Goal: Task Accomplishment & Management: Use online tool/utility

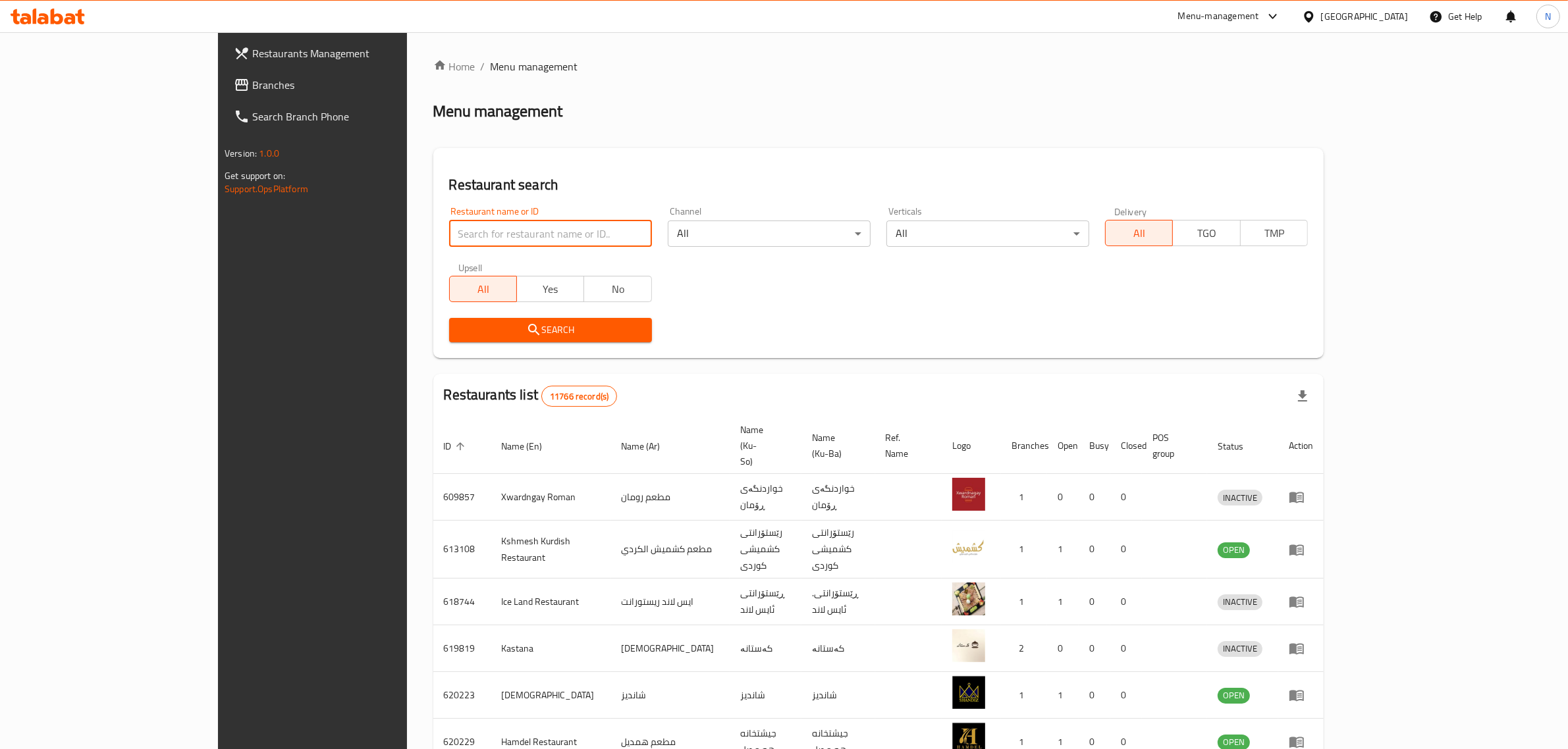
click at [504, 224] on input "search" at bounding box center [550, 233] width 203 height 26
type input "مشويات مستر كباب"
click button "Search" at bounding box center [550, 330] width 203 height 25
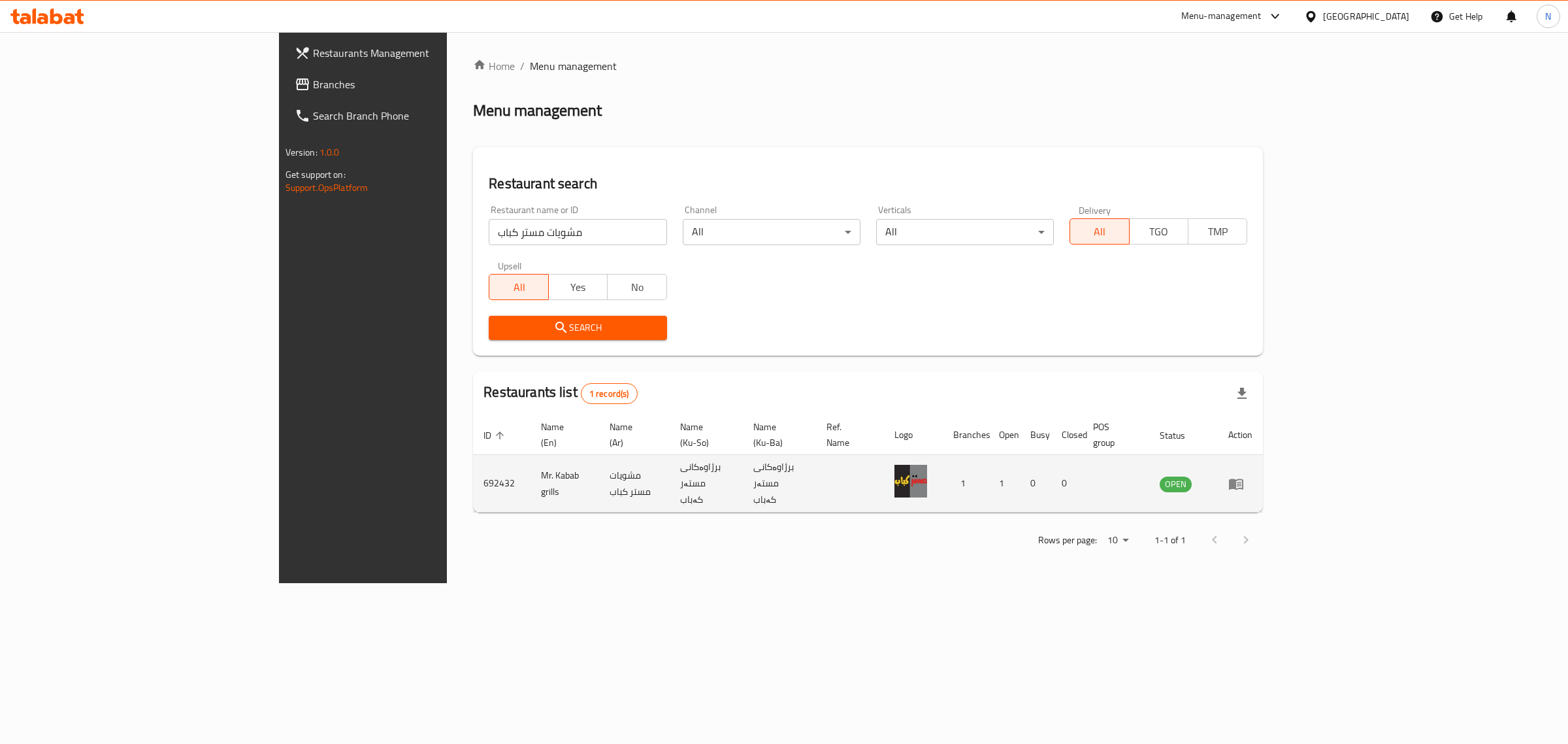
click at [531, 461] on td "Mr. Kabab grills" at bounding box center [565, 484] width 69 height 57
copy td "Mr. Kabab grills"
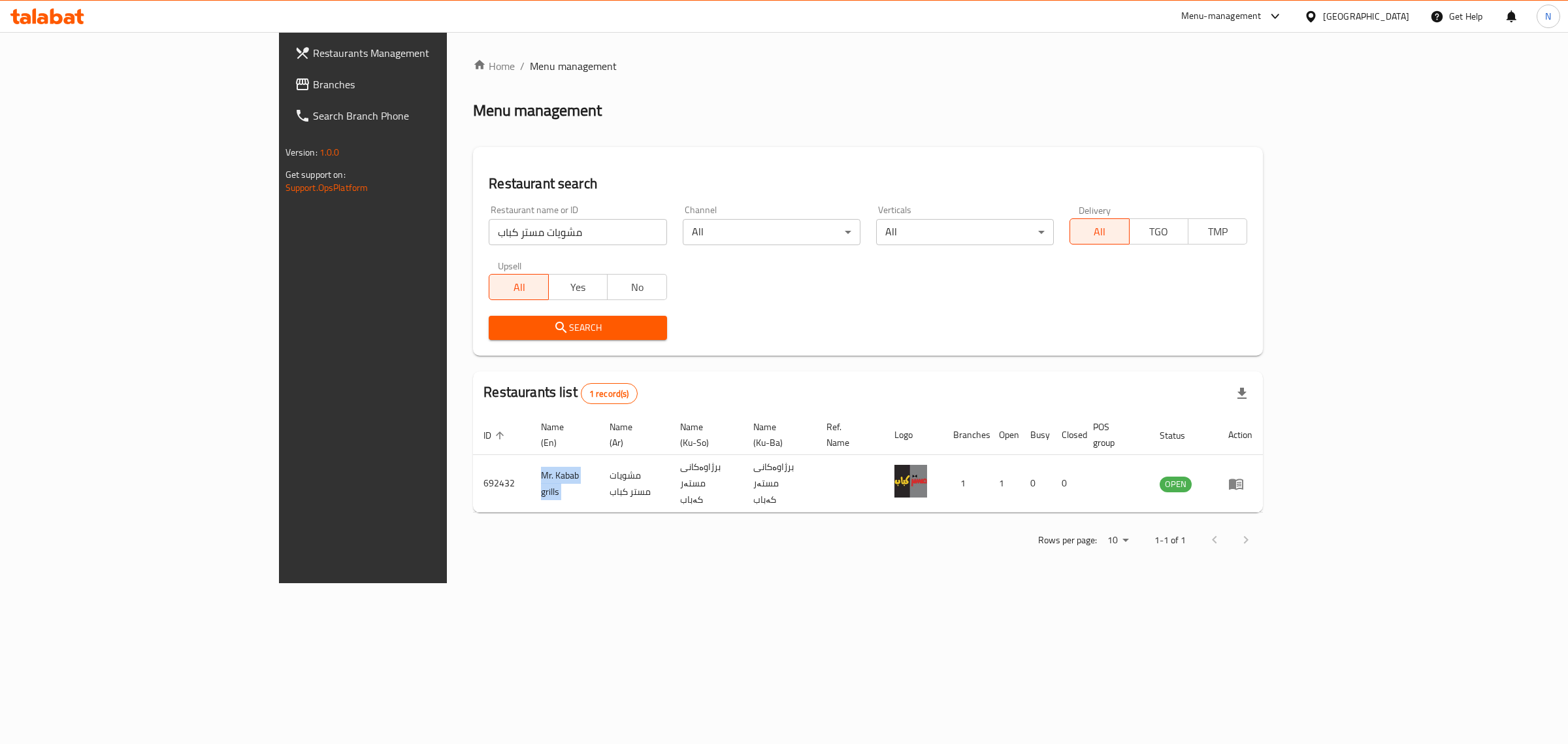
click at [66, 15] on icon at bounding box center [69, 19] width 11 height 11
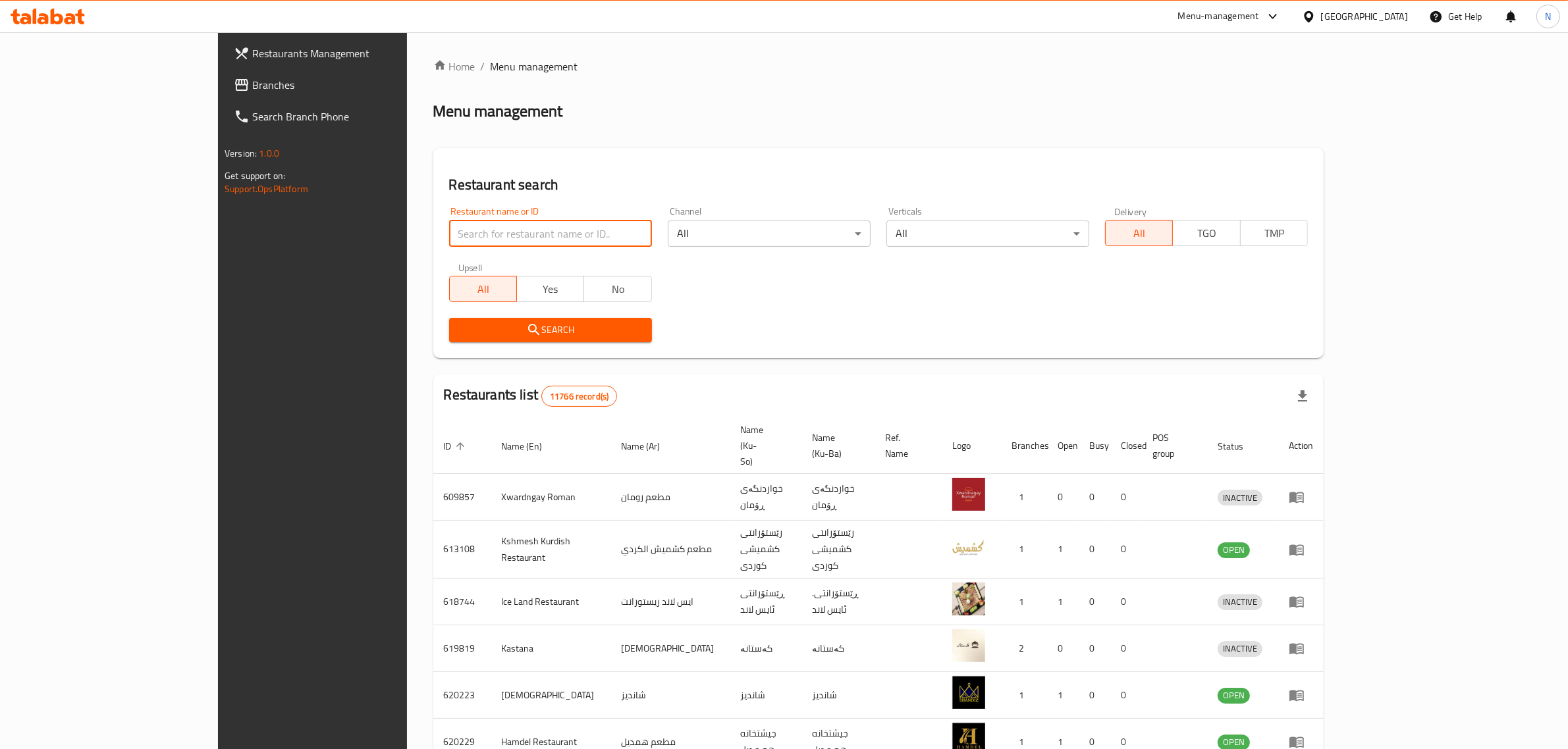
drag, startPoint x: 0, startPoint y: 0, endPoint x: 532, endPoint y: 231, distance: 580.0
click at [532, 231] on input "search" at bounding box center [550, 233] width 203 height 26
type input "706824"
click at [514, 339] on button "Search" at bounding box center [550, 330] width 203 height 25
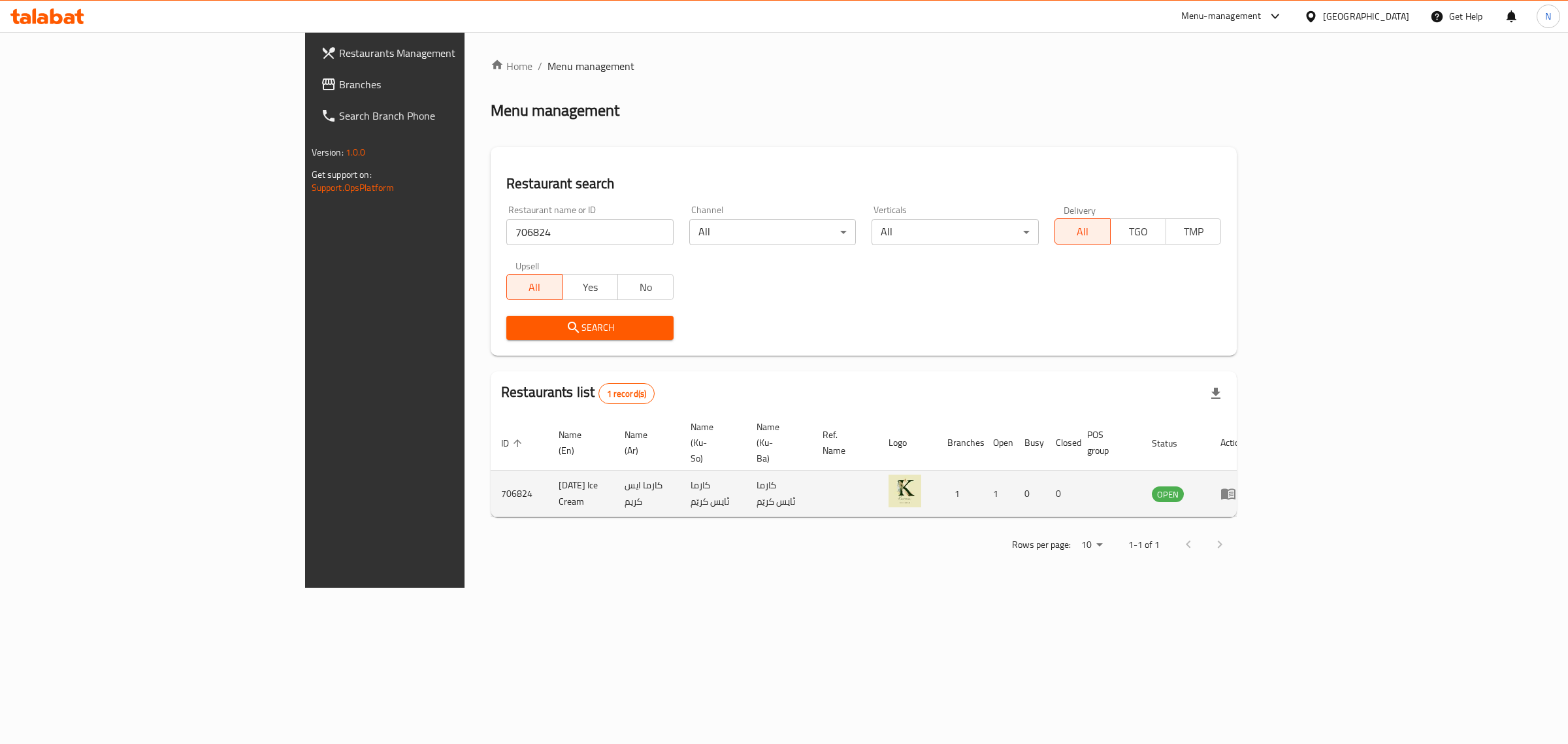
click at [1245, 486] on link "enhanced table" at bounding box center [1232, 493] width 24 height 16
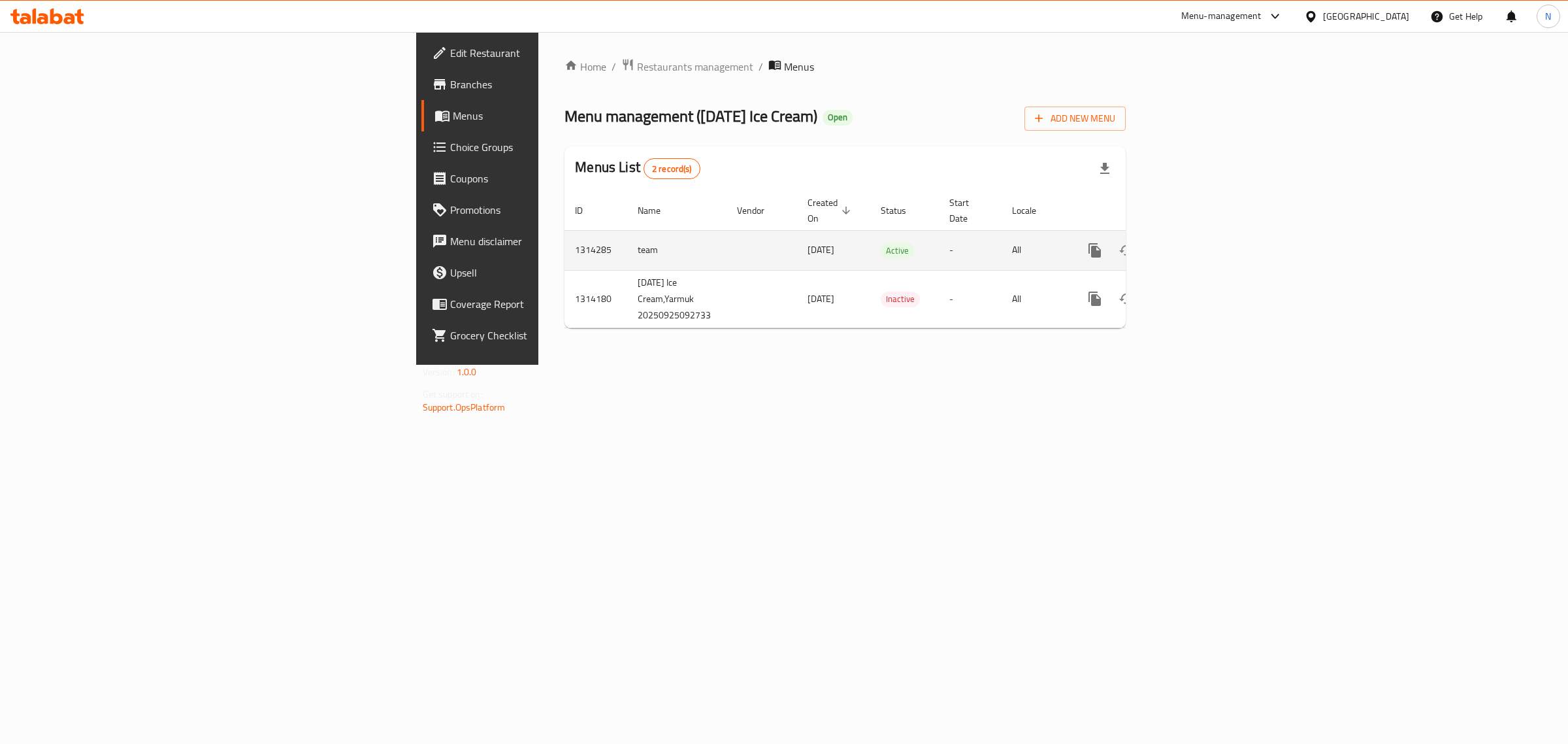
click at [1216, 252] on td "enhanced table" at bounding box center [1142, 249] width 146 height 40
click at [1197, 242] on icon "enhanced table" at bounding box center [1189, 250] width 16 height 16
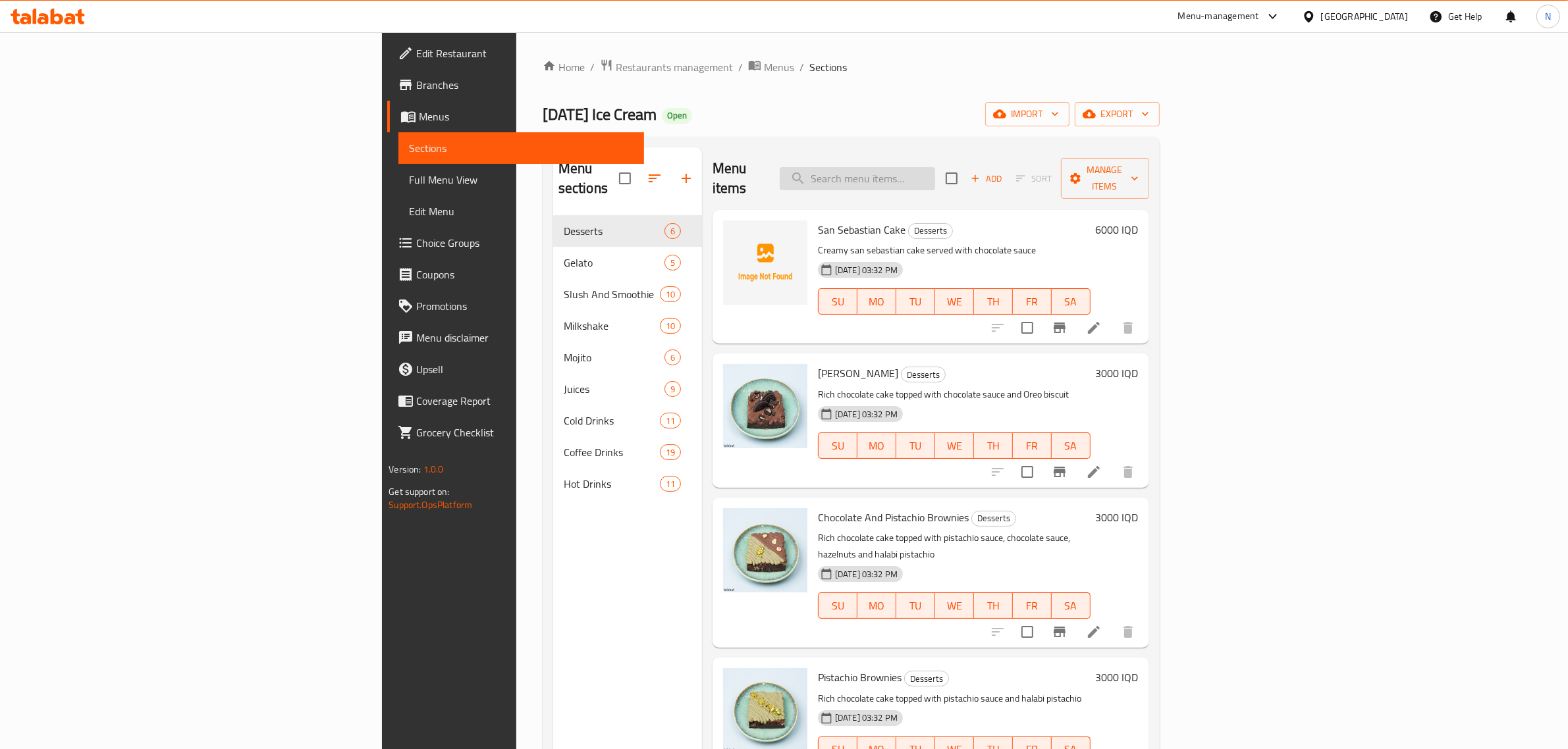
click at [935, 173] on input "search" at bounding box center [857, 178] width 155 height 23
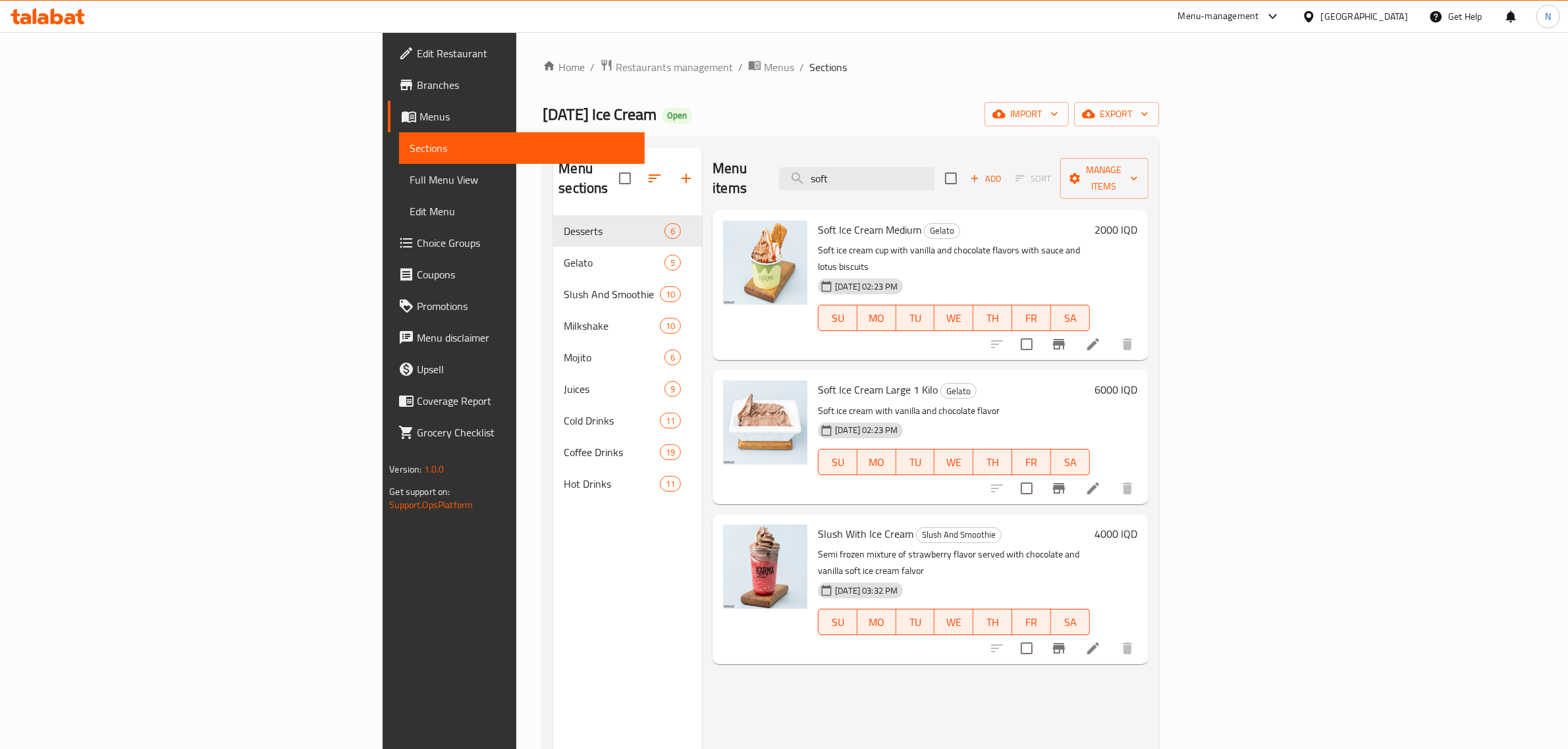
type input "soft"
click at [1137, 380] on h6 "6000 IQD" at bounding box center [1116, 390] width 42 height 19
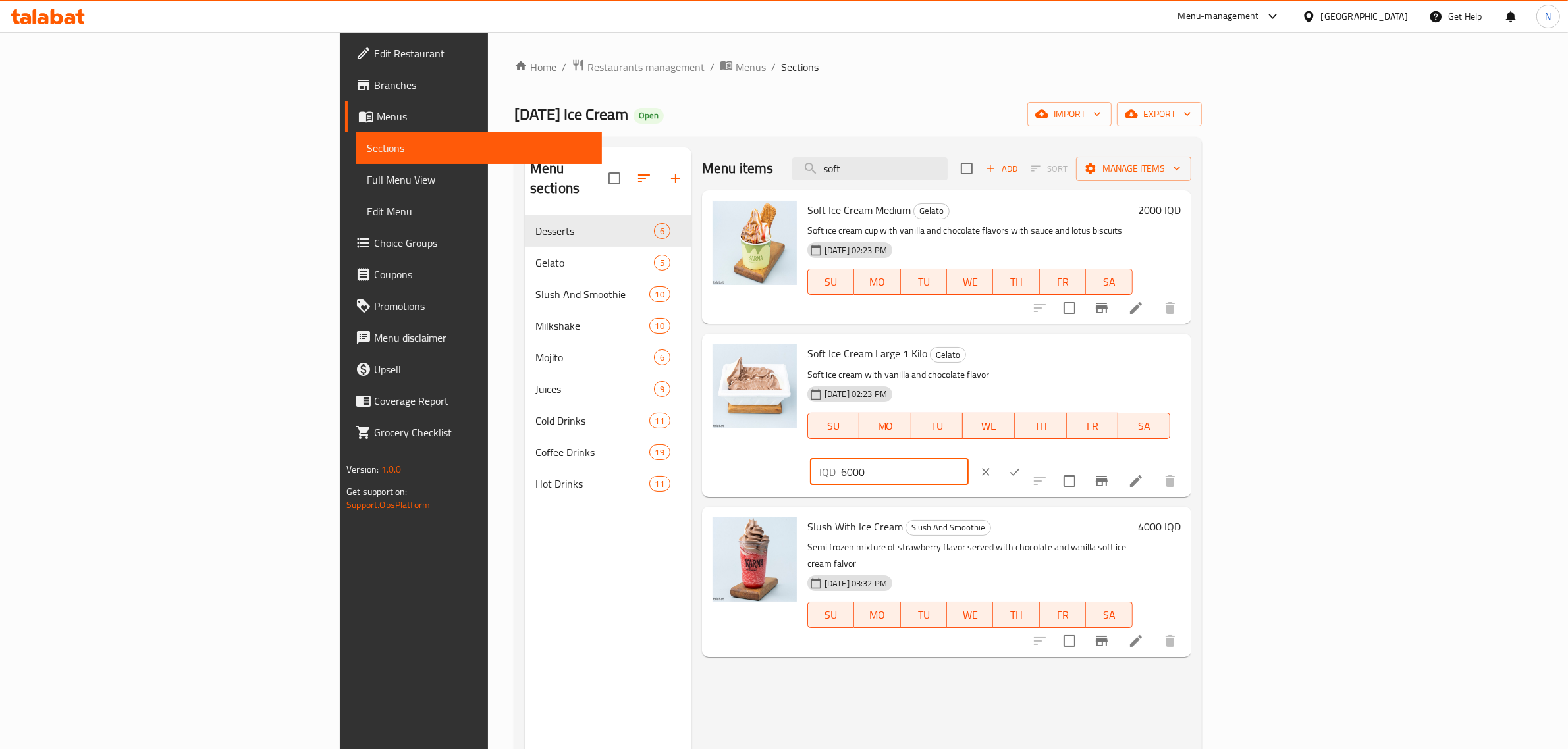
drag, startPoint x: 1343, startPoint y: 360, endPoint x: 1307, endPoint y: 376, distance: 39.4
click at [1048, 458] on div "IQD 6000 ​" at bounding box center [927, 472] width 241 height 29
type input "12000"
click at [1029, 458] on button "ok" at bounding box center [1015, 472] width 29 height 29
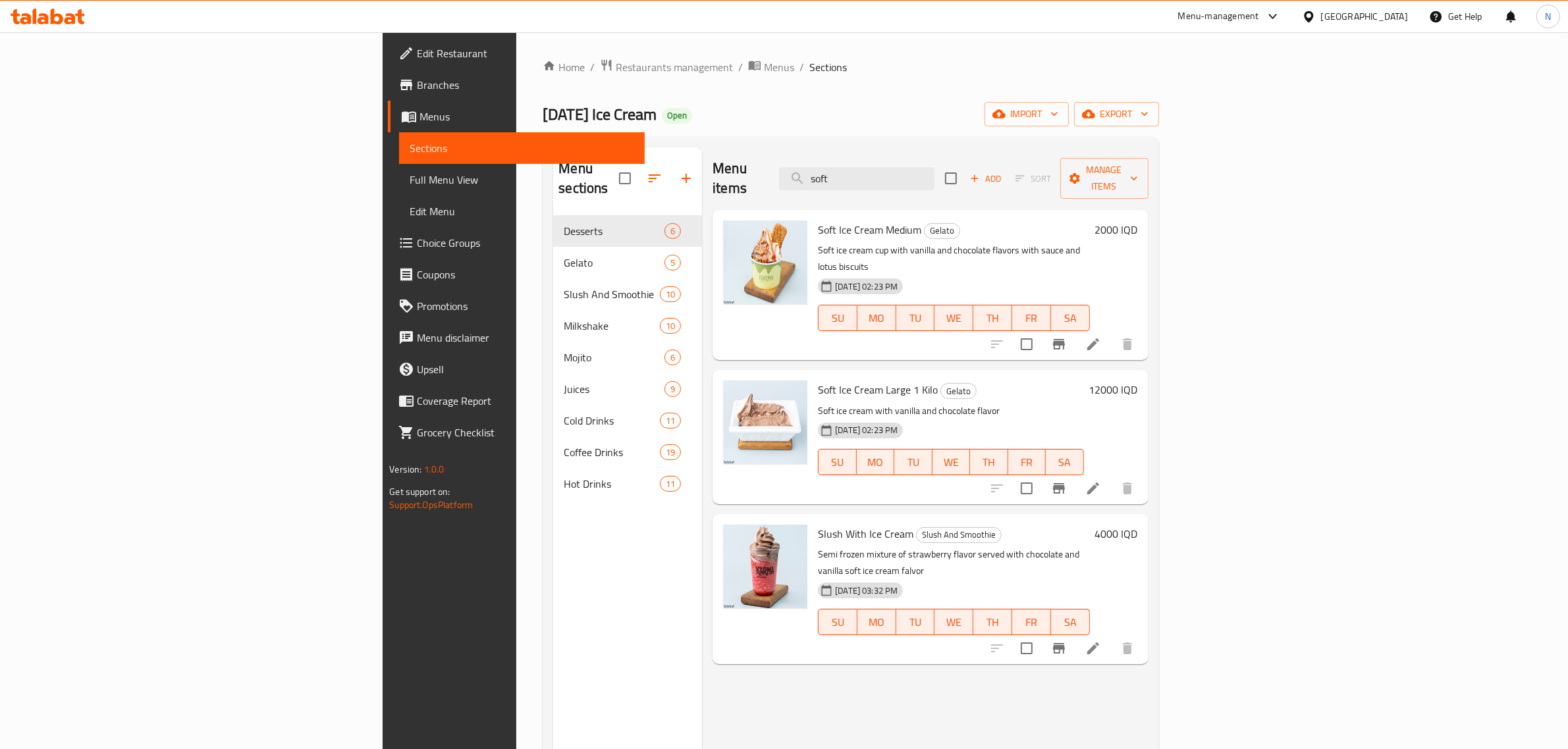
click at [64, 14] on icon at bounding box center [47, 16] width 75 height 16
